Goal: Task Accomplishment & Management: Manage account settings

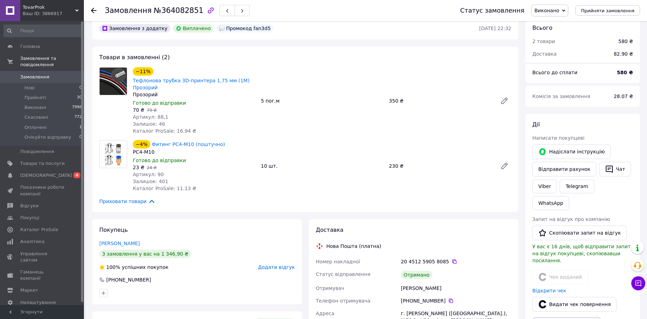
scroll to position [35, 0]
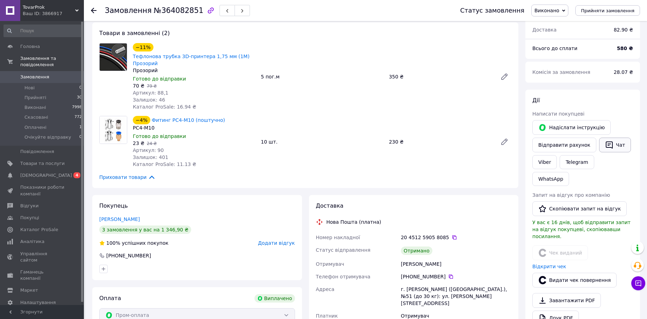
click at [614, 142] on button "Чат" at bounding box center [616, 144] width 32 height 15
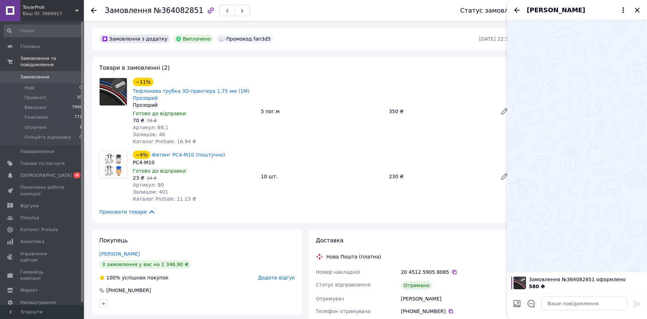
scroll to position [0, 0]
click at [88, 185] on div "Замовлення №364082851 Статус замовлення Виконано Прийнято Скасовано Оплачено Оч…" at bounding box center [366, 315] width 562 height 588
click at [637, 8] on icon "Закрити" at bounding box center [637, 10] width 8 height 8
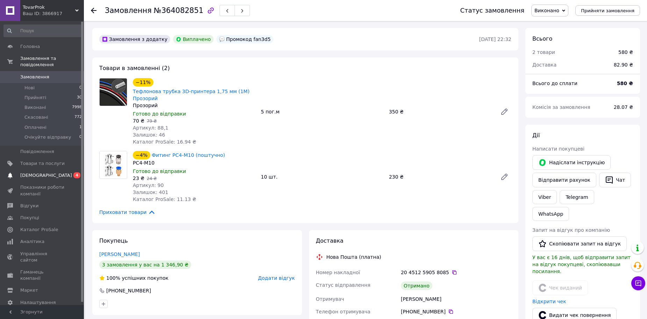
click at [43, 172] on span "[DEMOGRAPHIC_DATA]" at bounding box center [46, 175] width 52 height 6
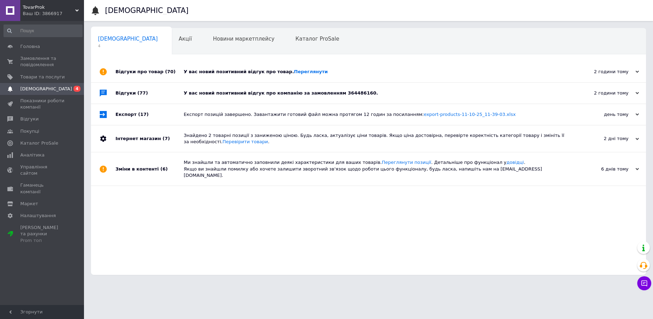
click at [341, 66] on div "У вас новий позитивний відгук про товар. [GEOGRAPHIC_DATA]" at bounding box center [376, 71] width 385 height 21
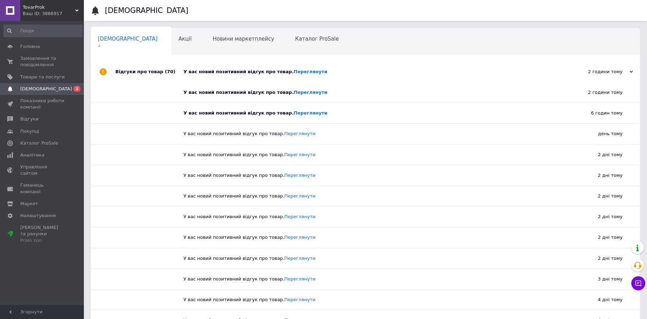
click at [328, 73] on div "У вас новий позитивний відгук про товар. [GEOGRAPHIC_DATA]" at bounding box center [374, 72] width 380 height 6
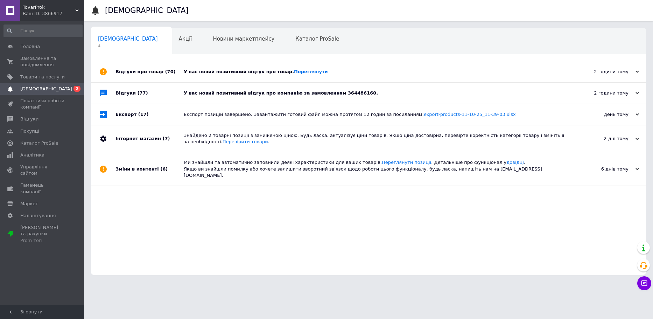
click at [370, 95] on div "У вас новий позитивний відгук про компанію за замовленням 364486160." at bounding box center [376, 93] width 385 height 6
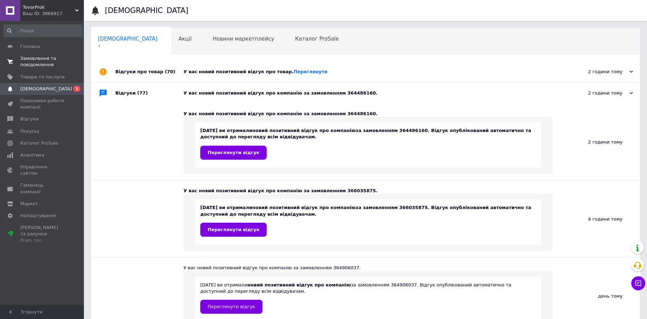
click at [35, 64] on span "Замовлення та повідомлення" at bounding box center [42, 61] width 44 height 13
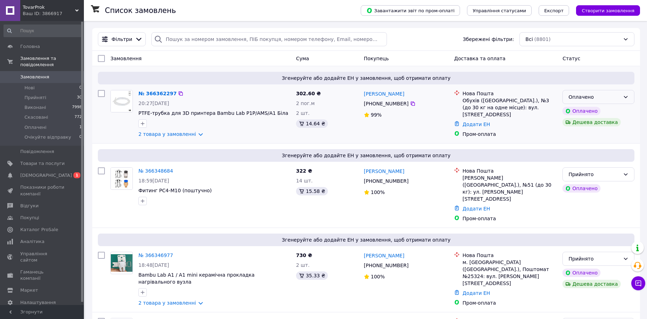
click at [612, 98] on div "Оплачено" at bounding box center [595, 97] width 52 height 8
click at [593, 110] on li "Прийнято" at bounding box center [598, 112] width 71 height 13
click at [194, 135] on link "2 товара у замовленні" at bounding box center [168, 134] width 58 height 6
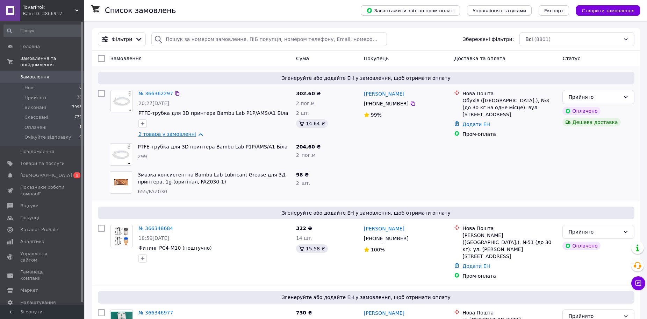
click at [194, 135] on link "2 товара у замовленні" at bounding box center [168, 134] width 58 height 6
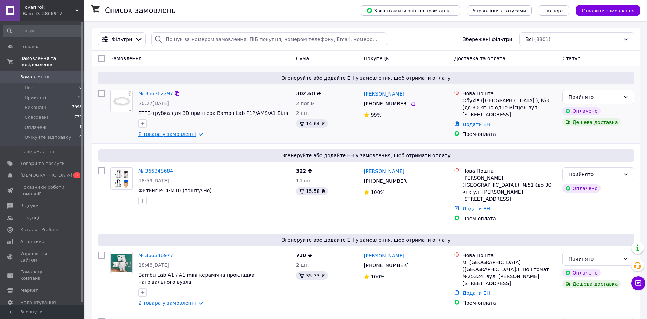
click at [194, 135] on link "2 товара у замовленні" at bounding box center [168, 134] width 58 height 6
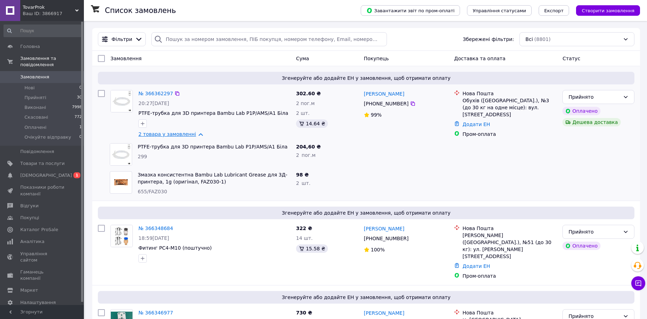
click at [194, 135] on link "2 товара у замовленні" at bounding box center [168, 134] width 58 height 6
